Goal: Navigation & Orientation: Find specific page/section

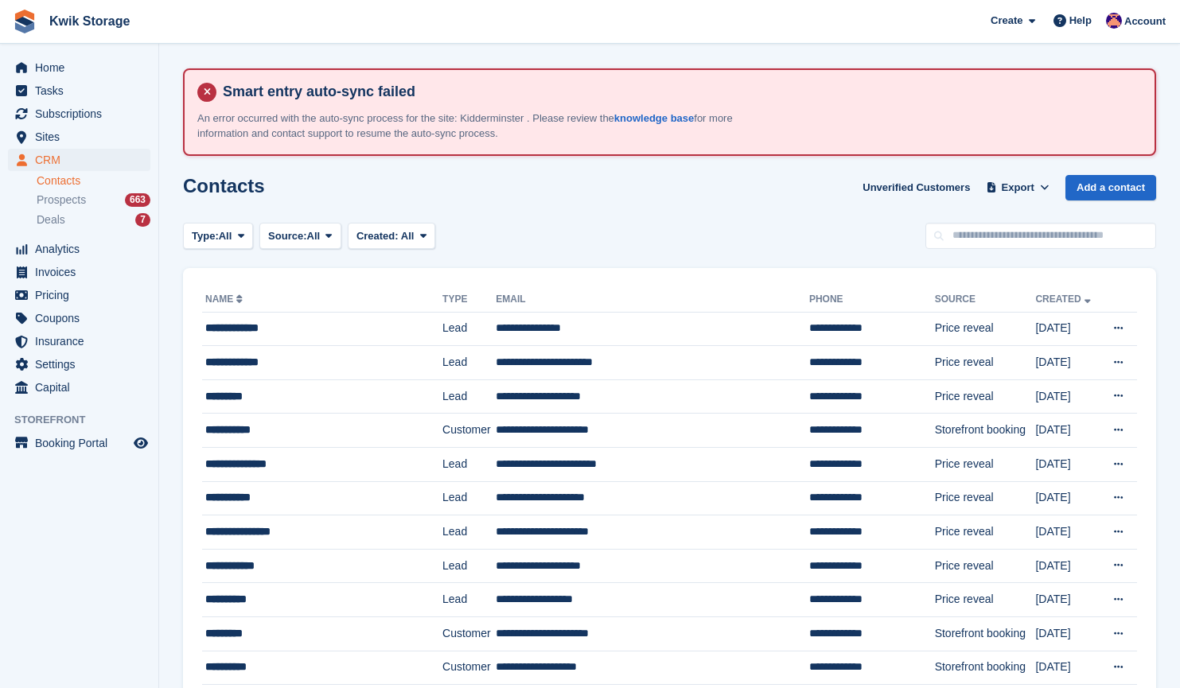
scroll to position [72, 0]
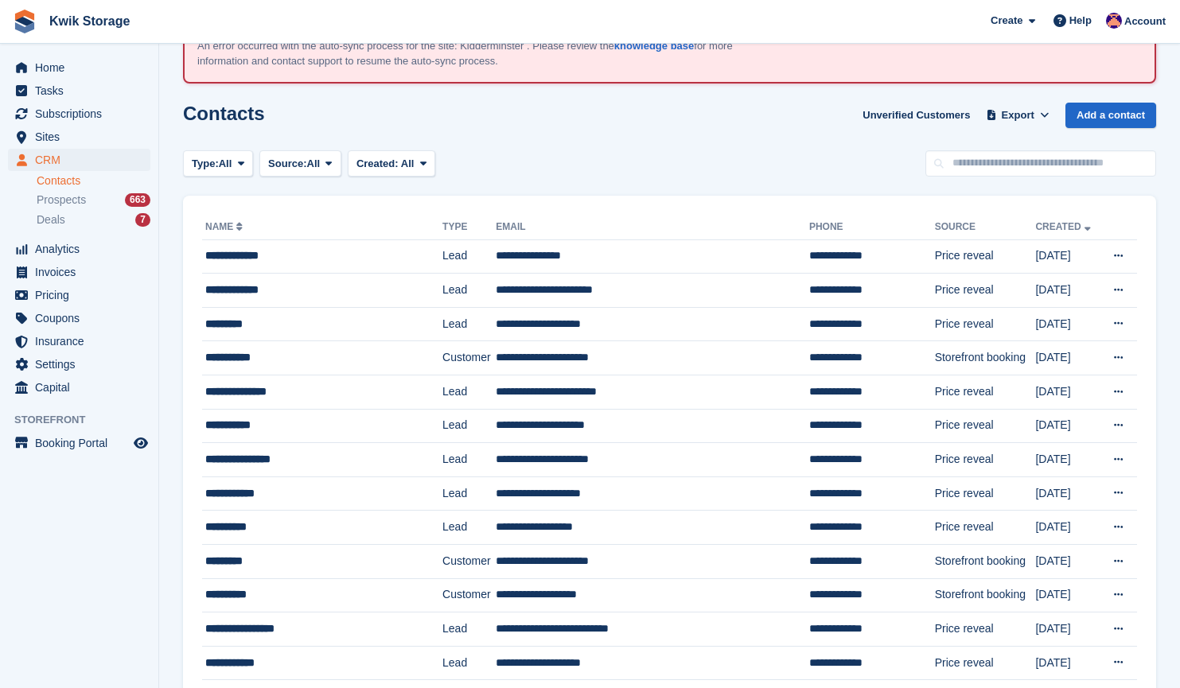
click at [113, 113] on span "Subscriptions" at bounding box center [82, 114] width 95 height 22
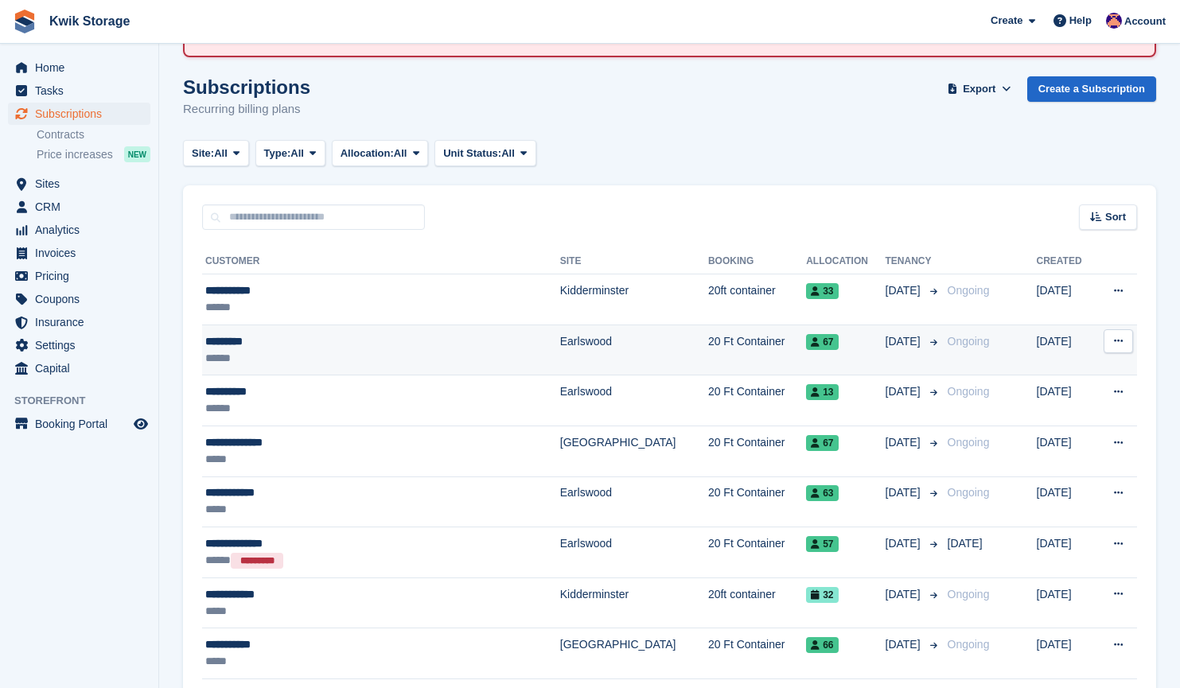
scroll to position [99, 0]
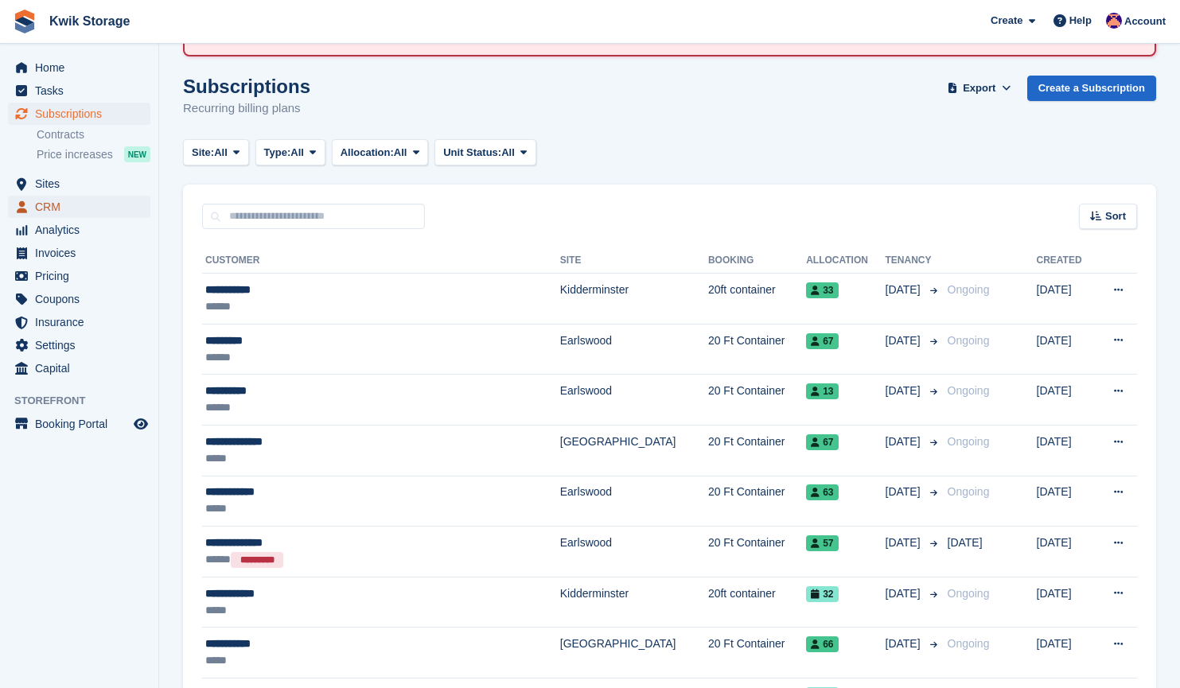
click at [89, 204] on span "CRM" at bounding box center [82, 207] width 95 height 22
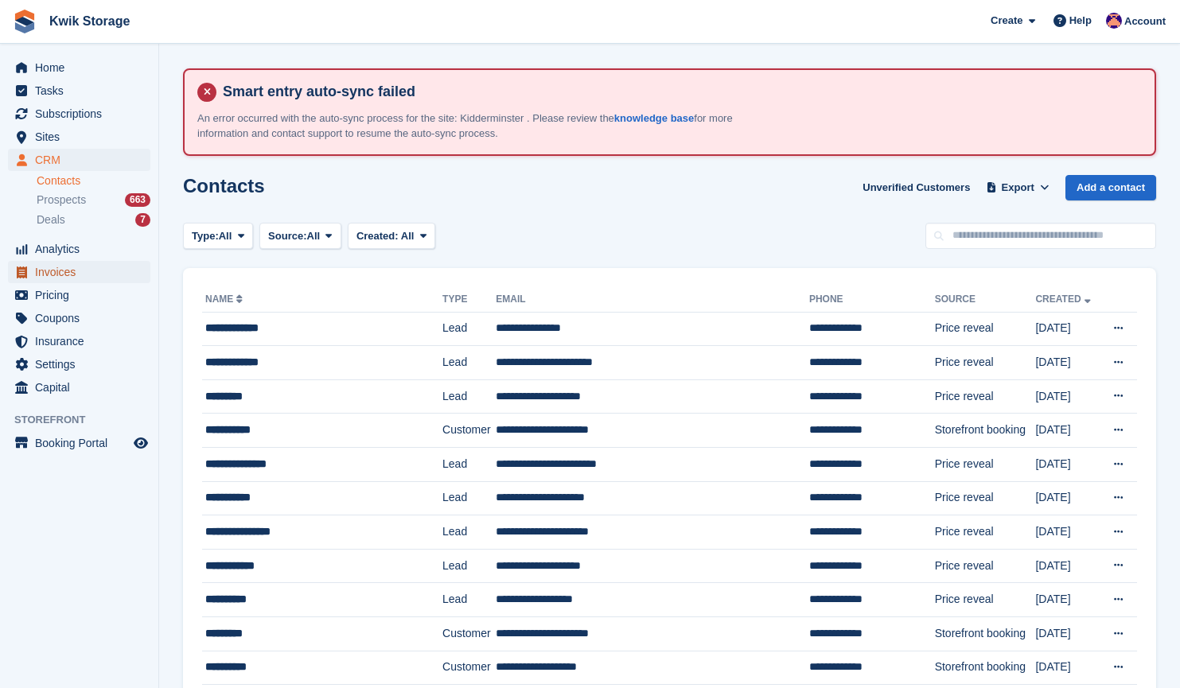
click at [110, 271] on span "Invoices" at bounding box center [82, 272] width 95 height 22
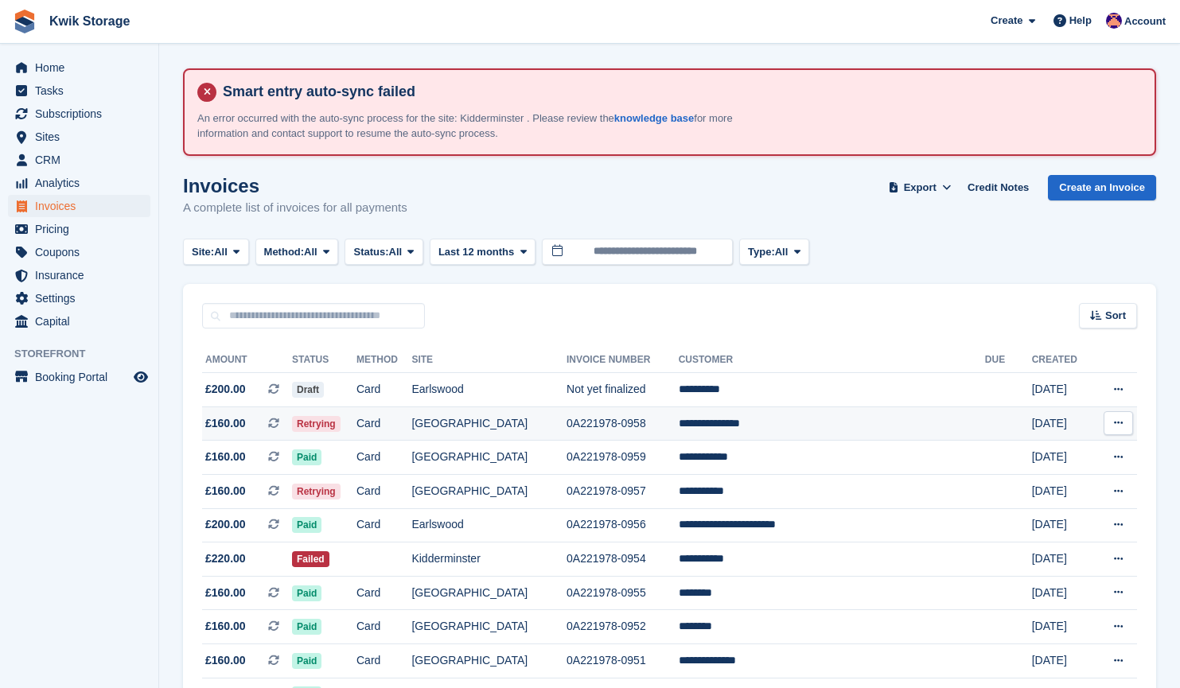
click at [411, 424] on td "Card" at bounding box center [383, 423] width 55 height 34
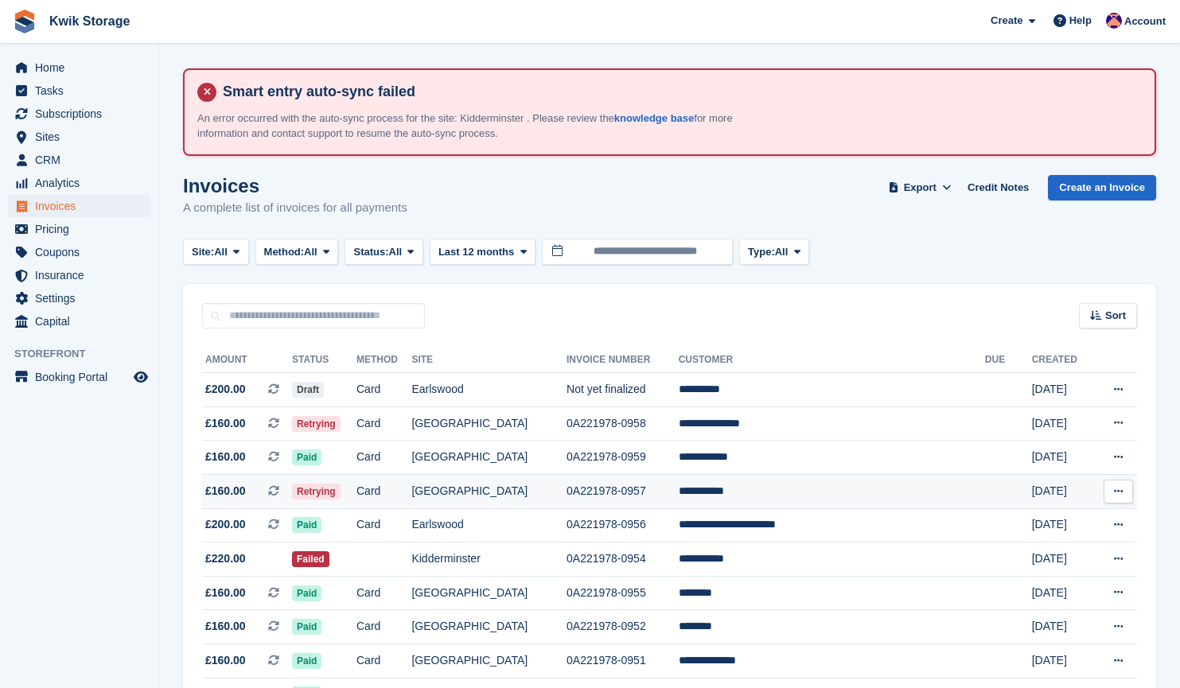
click at [411, 499] on td "Card" at bounding box center [383, 491] width 55 height 34
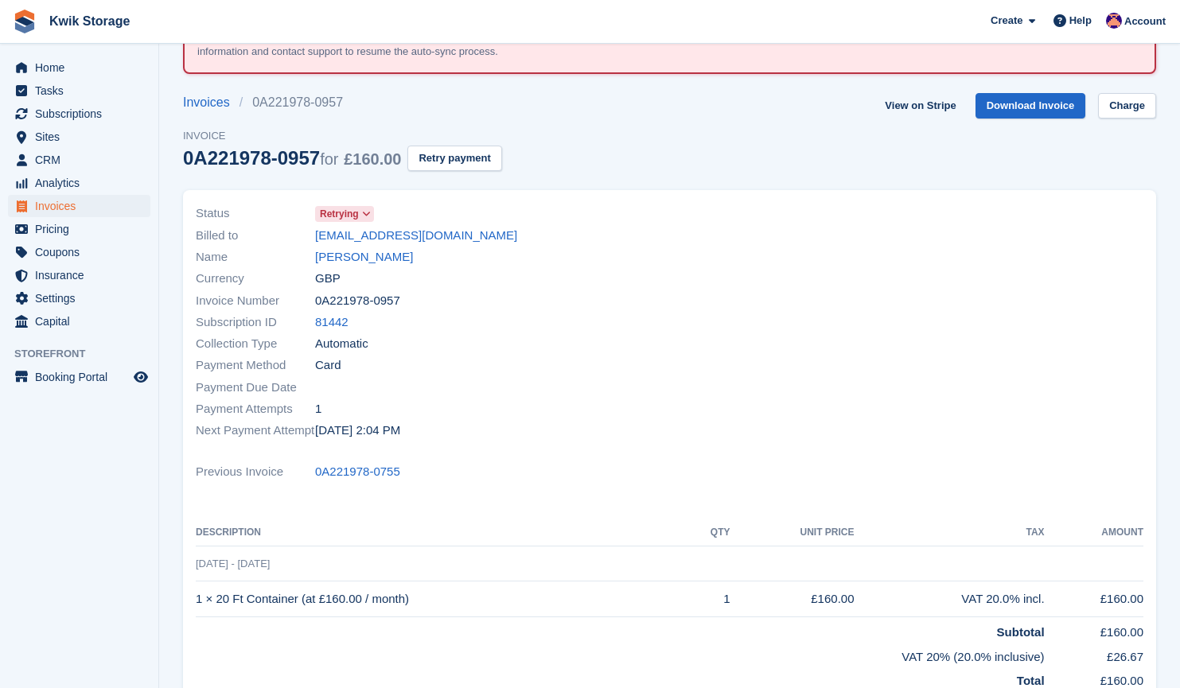
scroll to position [81, 0]
click at [363, 264] on link "Jacob Dabbs" at bounding box center [364, 258] width 98 height 18
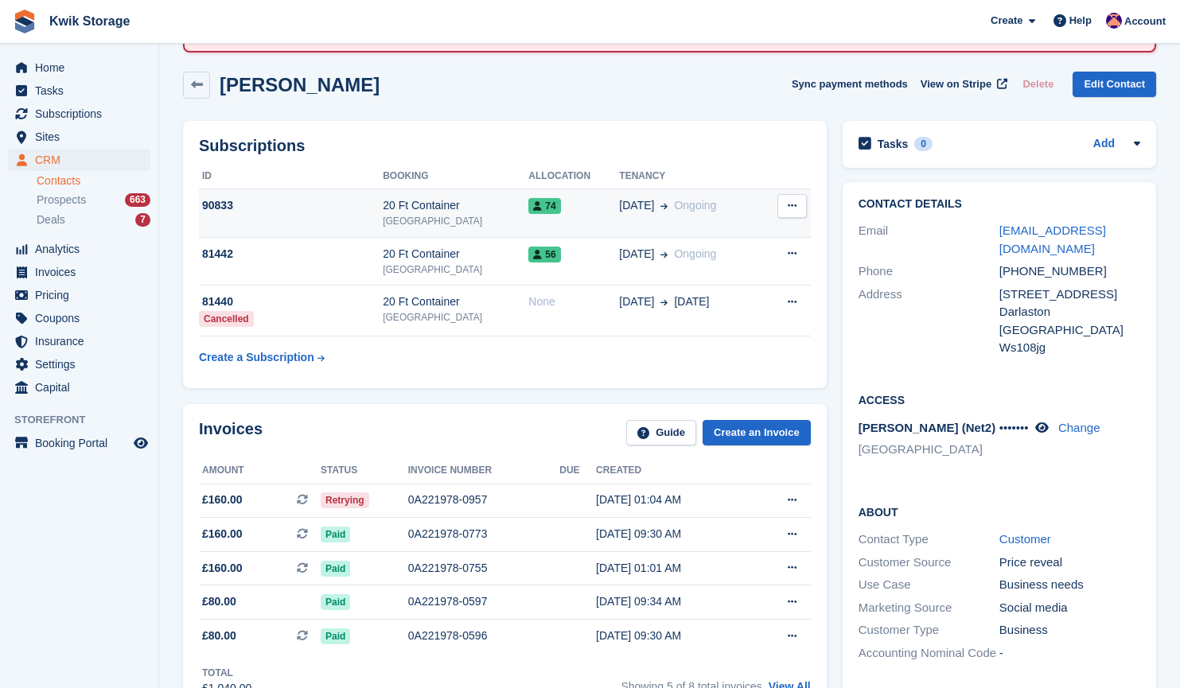
scroll to position [102, 0]
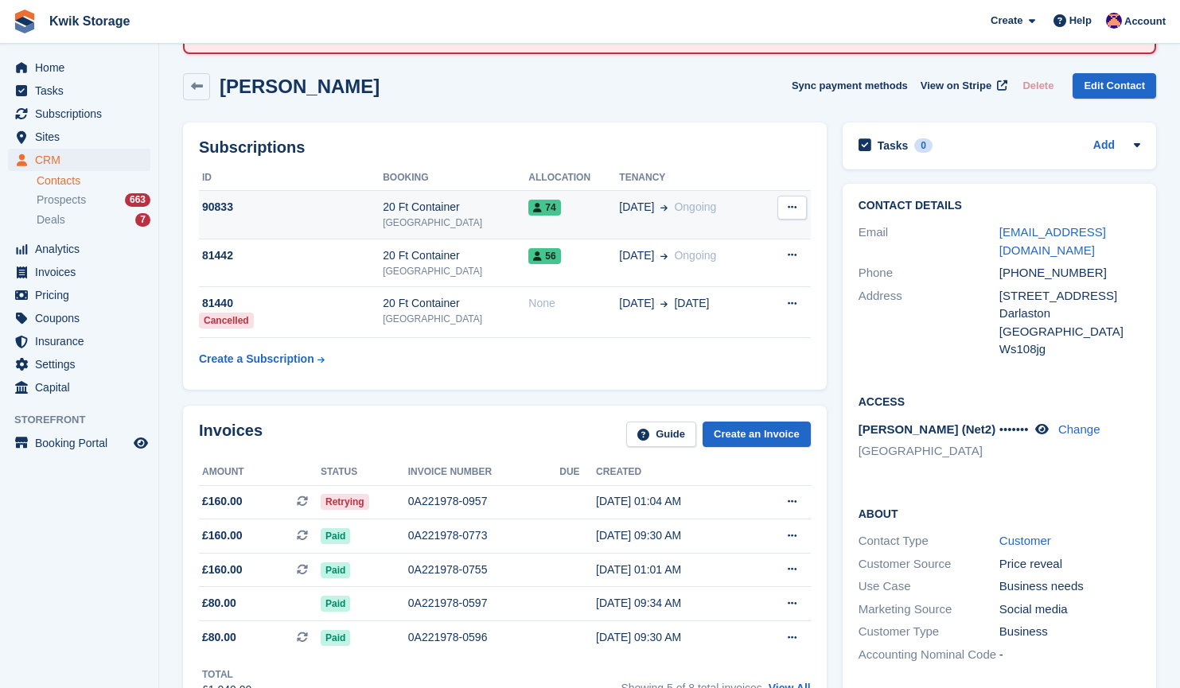
click at [571, 215] on div "74" at bounding box center [573, 207] width 91 height 17
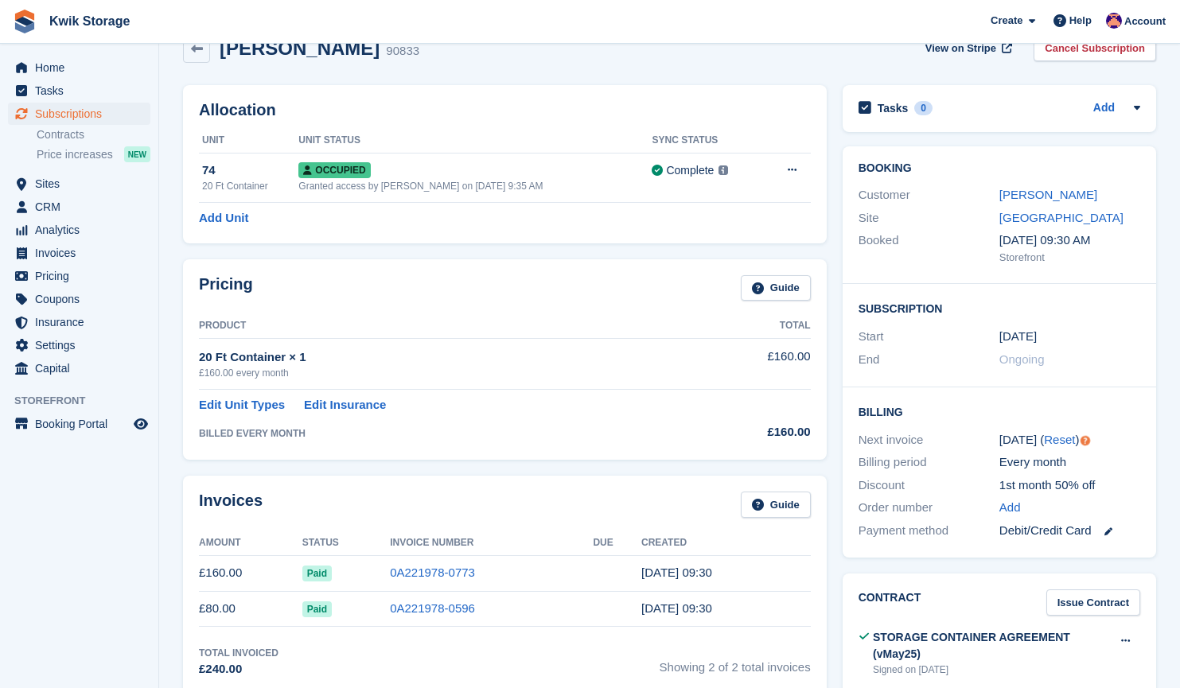
scroll to position [131, 0]
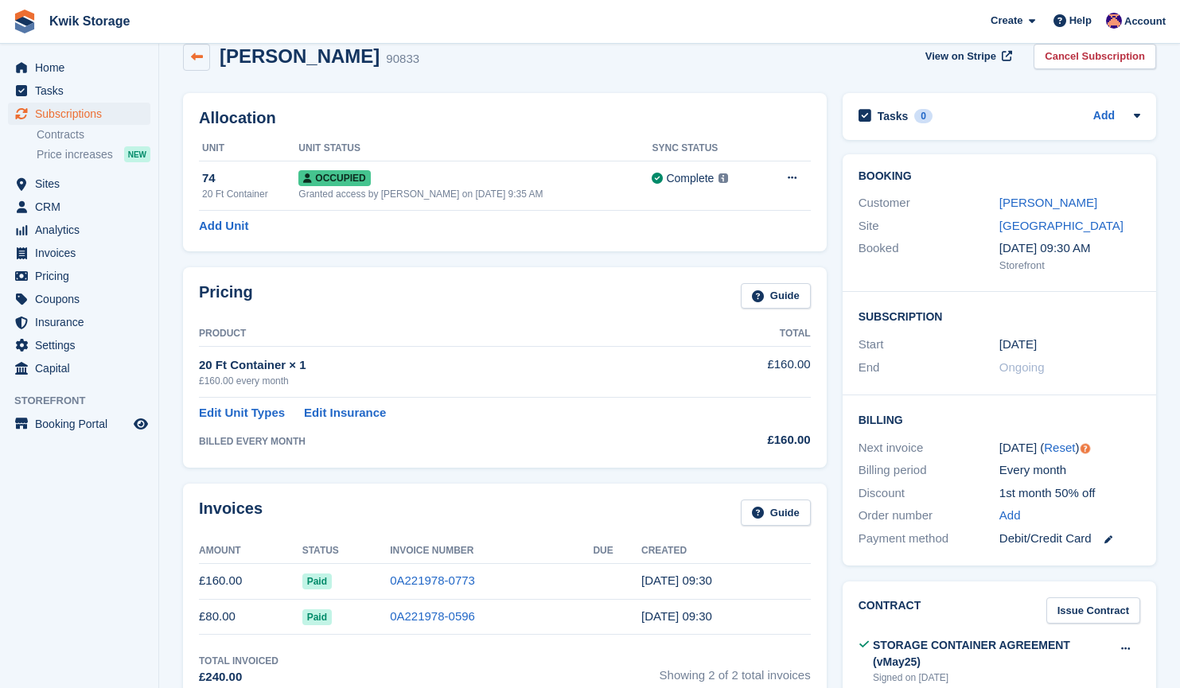
click at [196, 57] on icon at bounding box center [197, 57] width 12 height 12
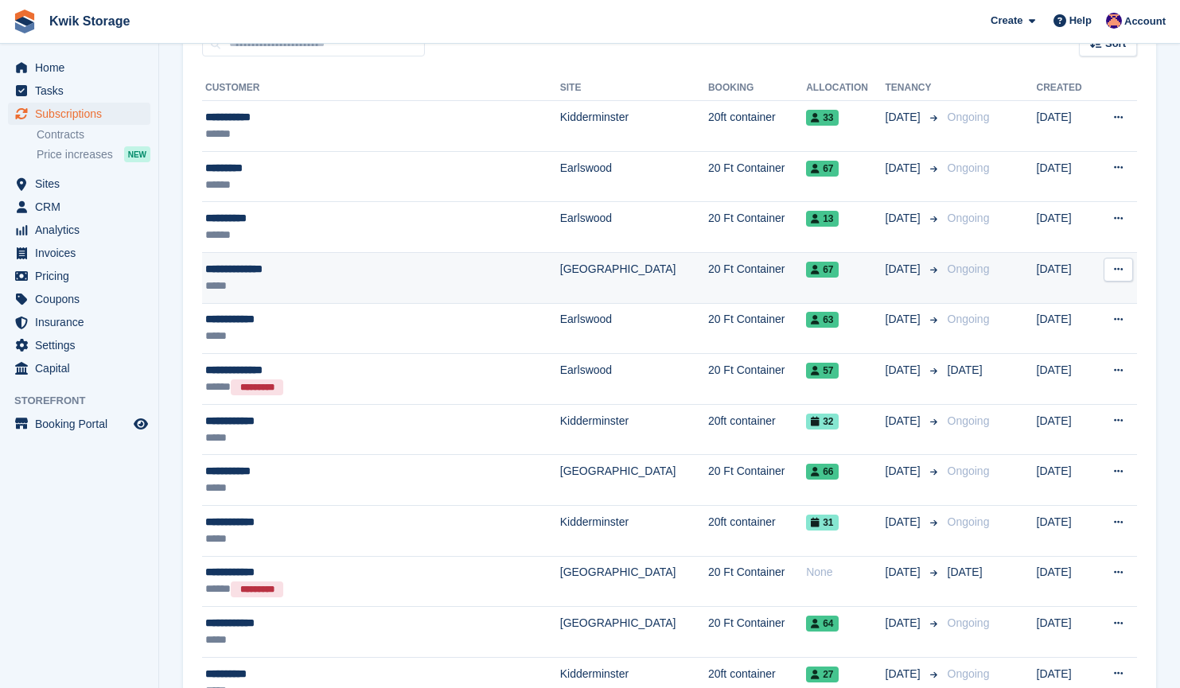
scroll to position [279, 0]
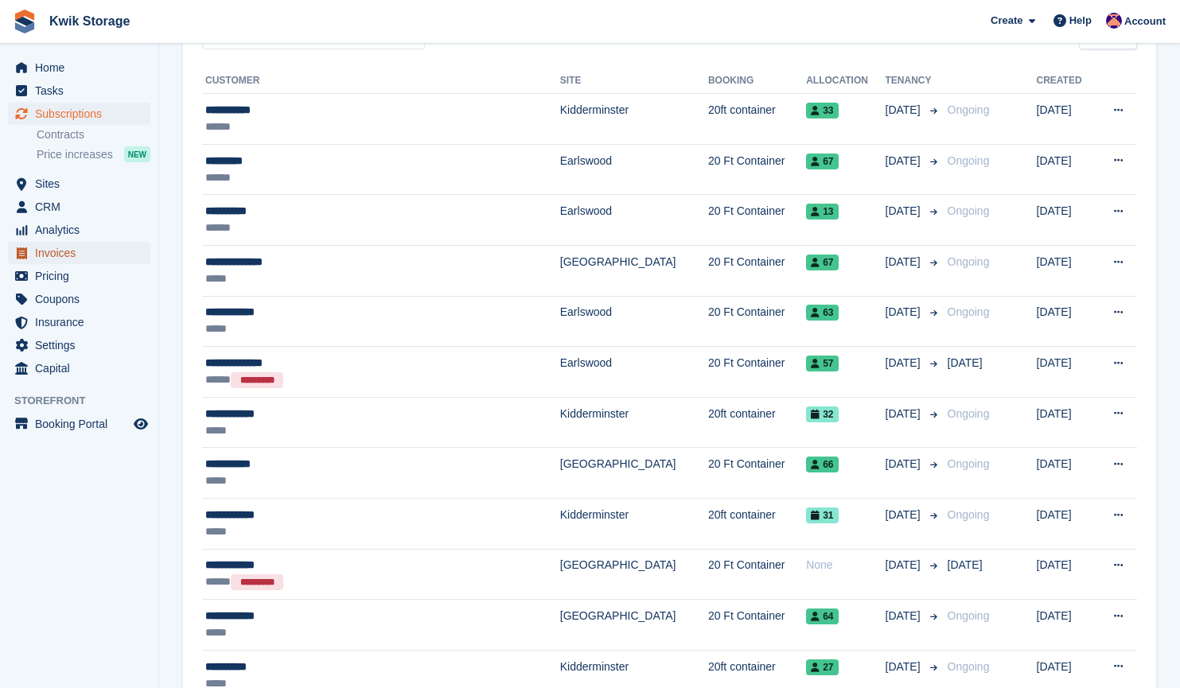
click at [85, 255] on span "Invoices" at bounding box center [82, 253] width 95 height 22
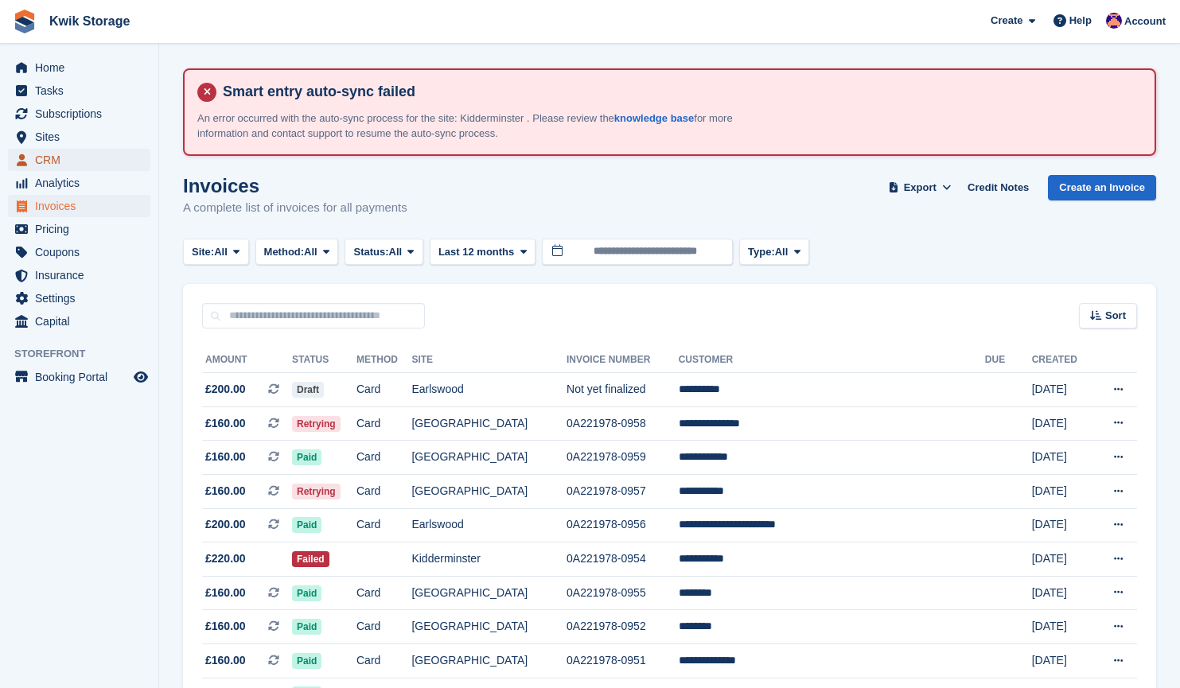
click at [56, 160] on span "CRM" at bounding box center [82, 160] width 95 height 22
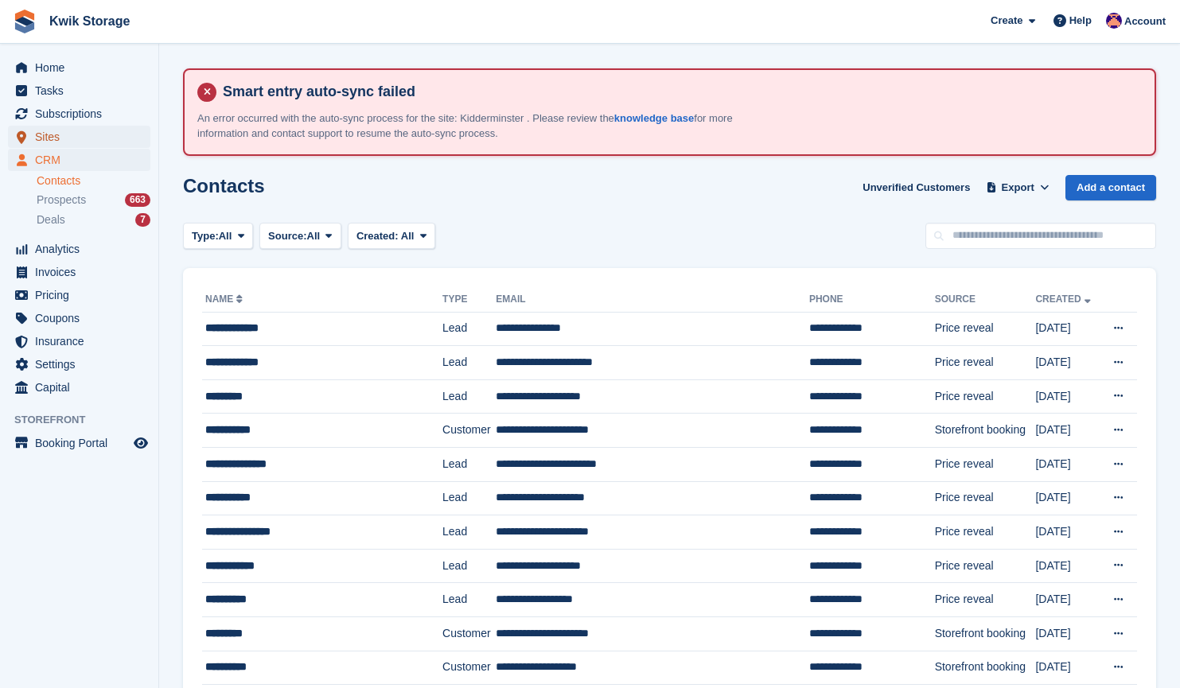
click at [84, 134] on span "Sites" at bounding box center [82, 137] width 95 height 22
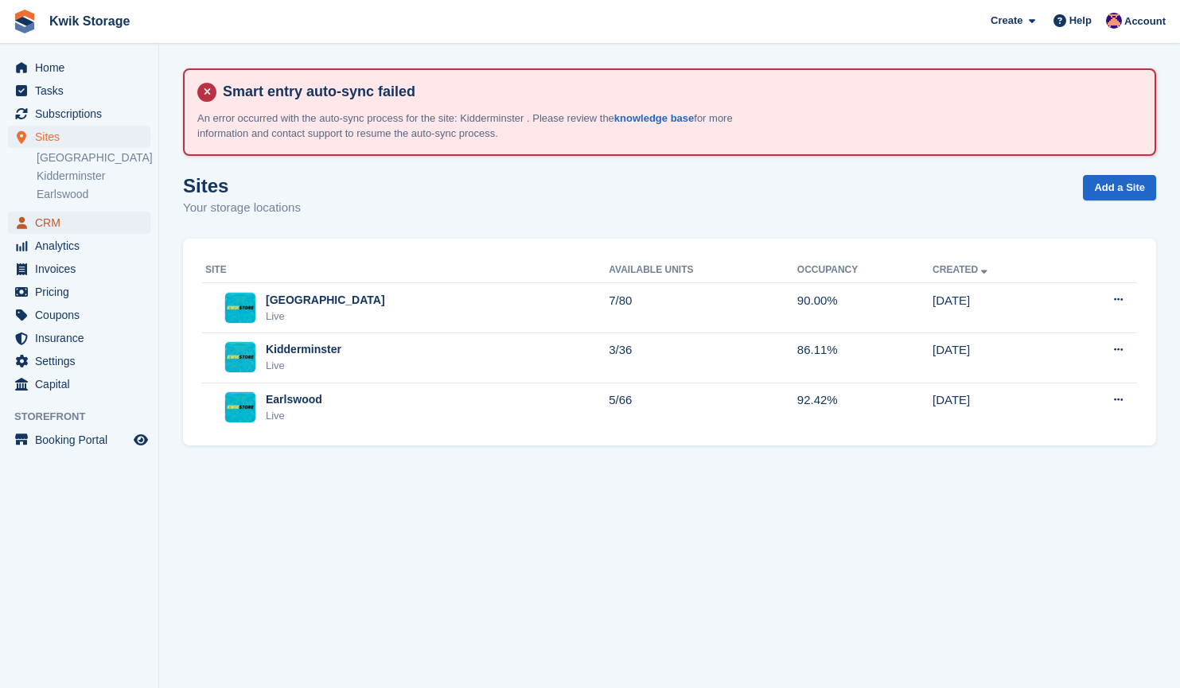
click at [122, 223] on span "CRM" at bounding box center [82, 223] width 95 height 22
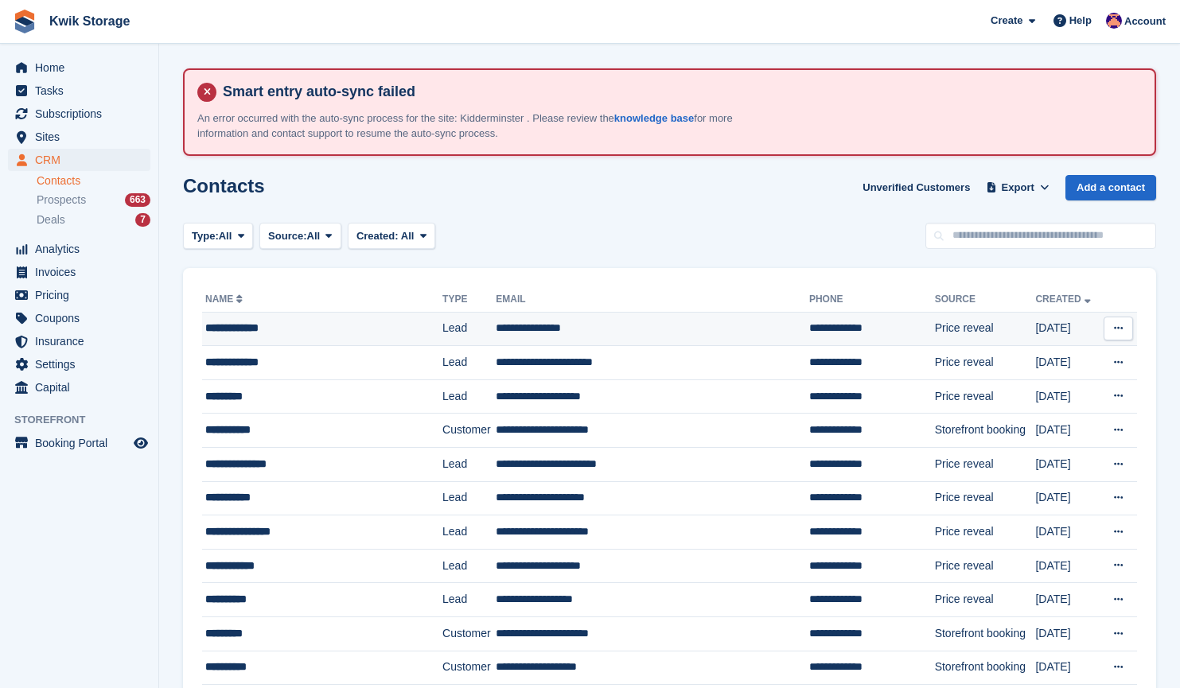
click at [398, 317] on td "**********" at bounding box center [322, 329] width 240 height 34
